Goal: Task Accomplishment & Management: Manage account settings

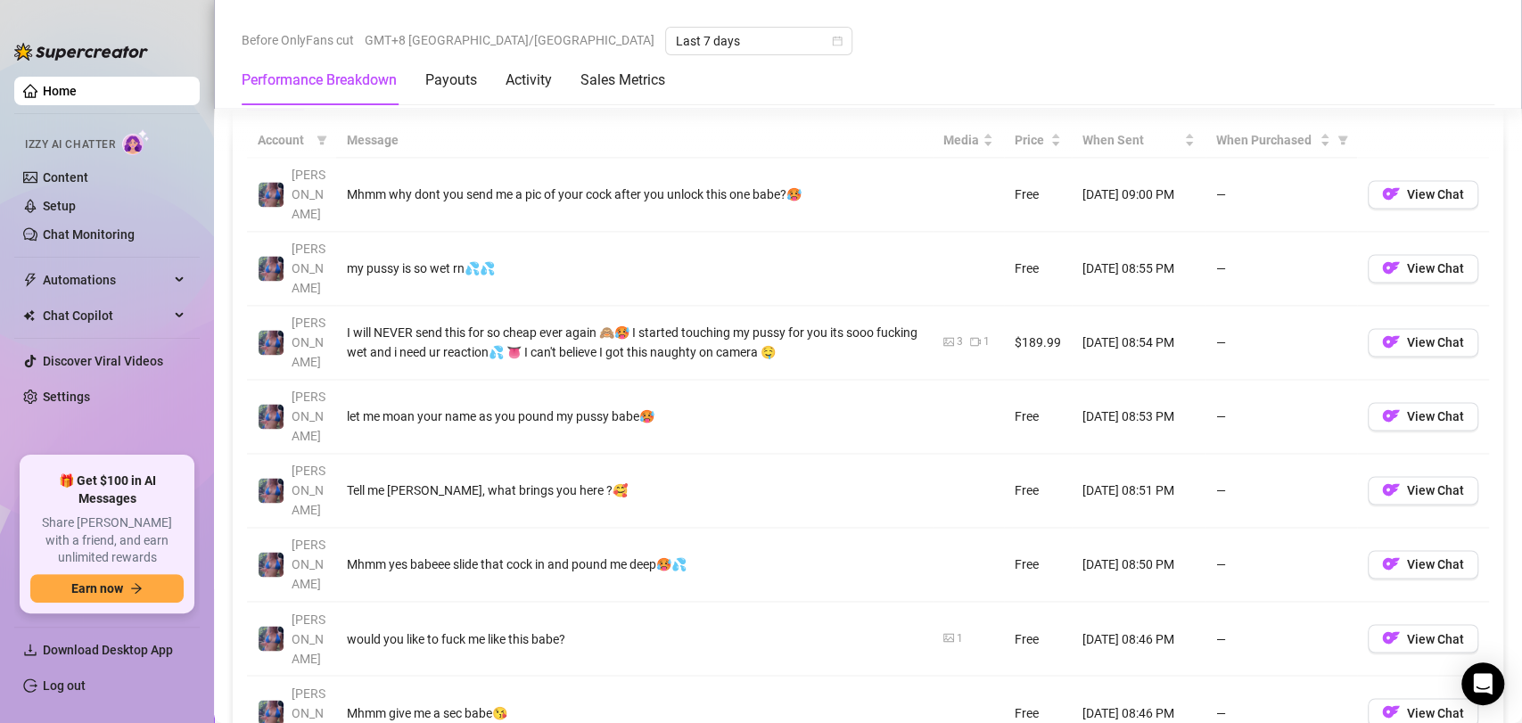
scroll to position [1683, 0]
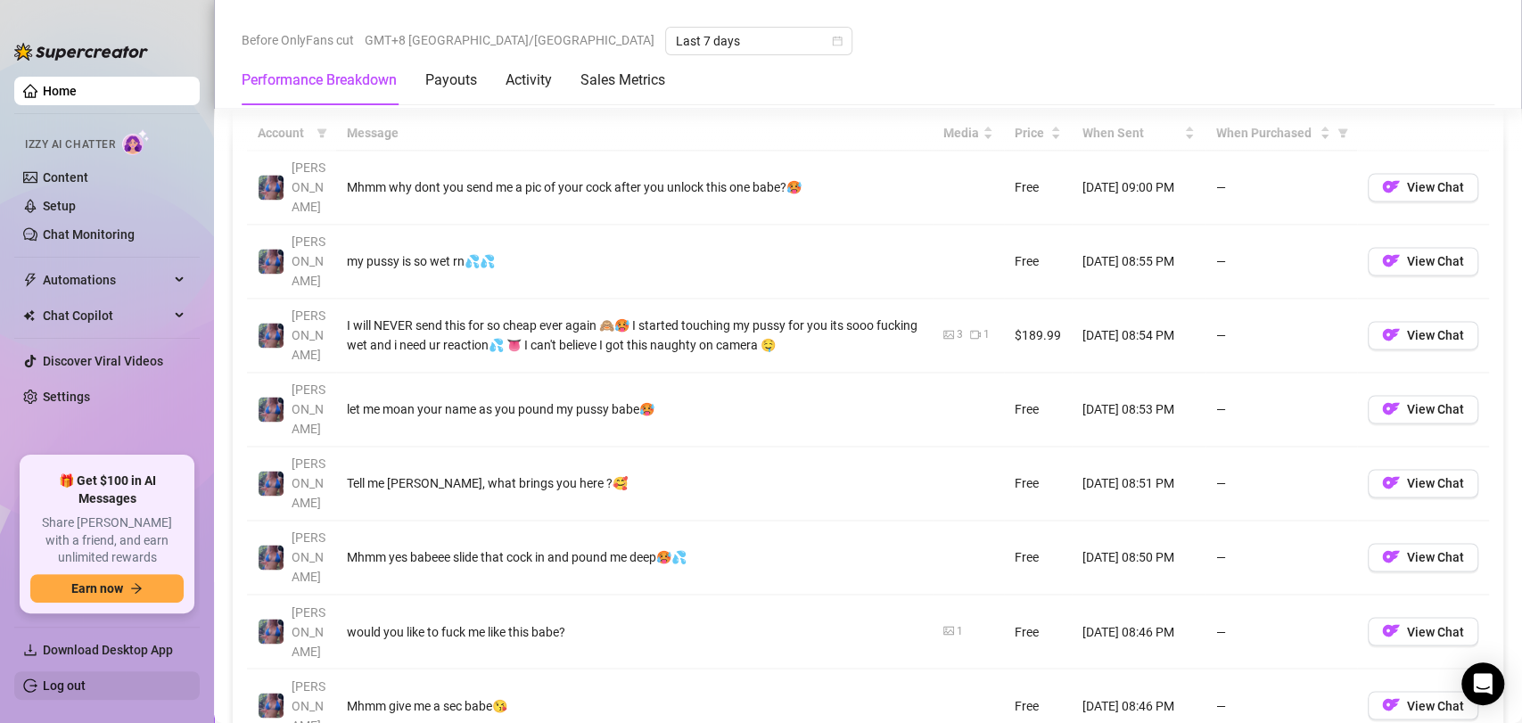
click at [86, 680] on link "Log out" at bounding box center [64, 685] width 43 height 14
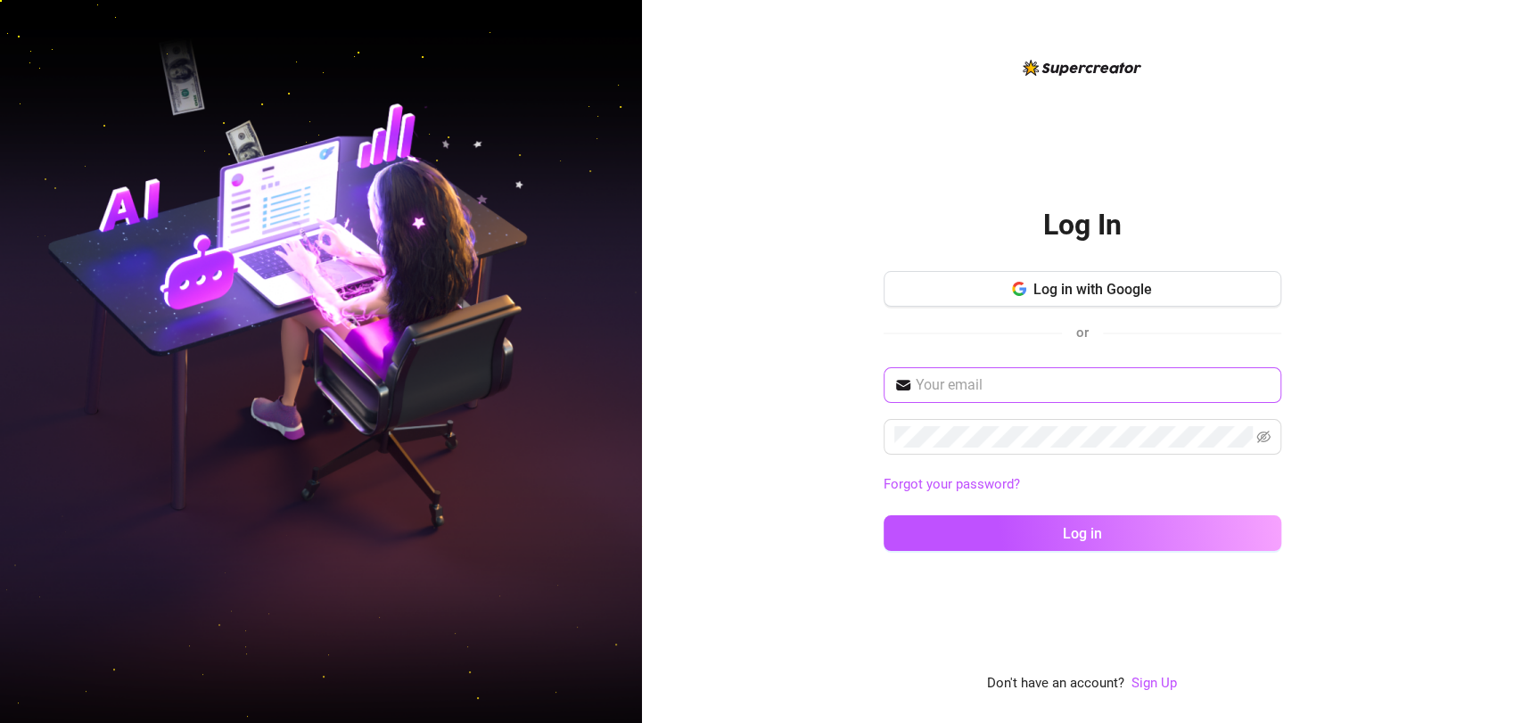
click at [1218, 397] on span at bounding box center [1083, 385] width 398 height 36
click at [1227, 384] on input "text" at bounding box center [1093, 384] width 355 height 21
type input "[EMAIL_ADDRESS][DOMAIN_NAME]"
click at [1086, 452] on span at bounding box center [1083, 437] width 398 height 36
click at [884, 515] on button "Log in" at bounding box center [1083, 533] width 398 height 36
